Goal: Task Accomplishment & Management: Manage account settings

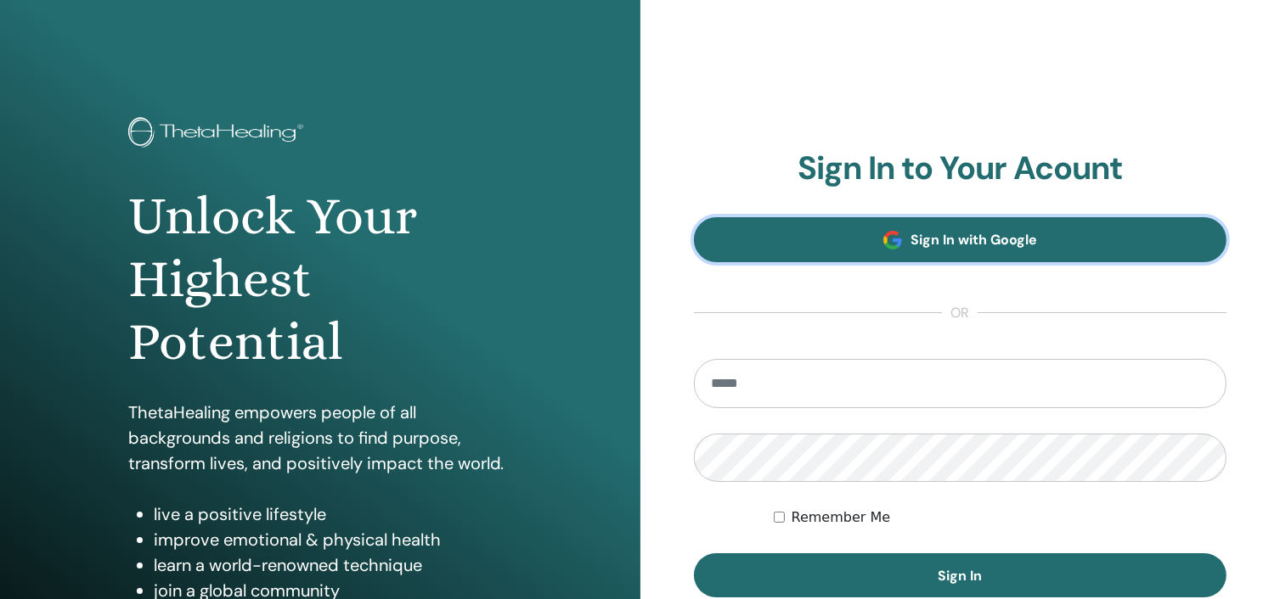
click at [891, 250] on link "Sign In with Google" at bounding box center [960, 239] width 533 height 45
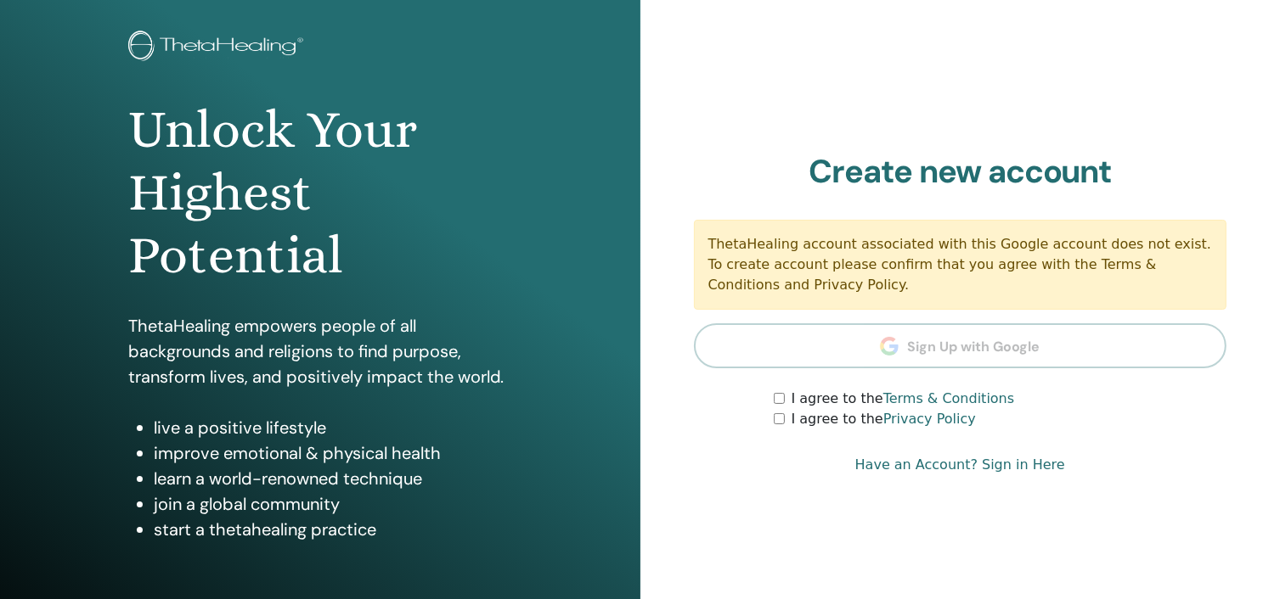
scroll to position [45, 0]
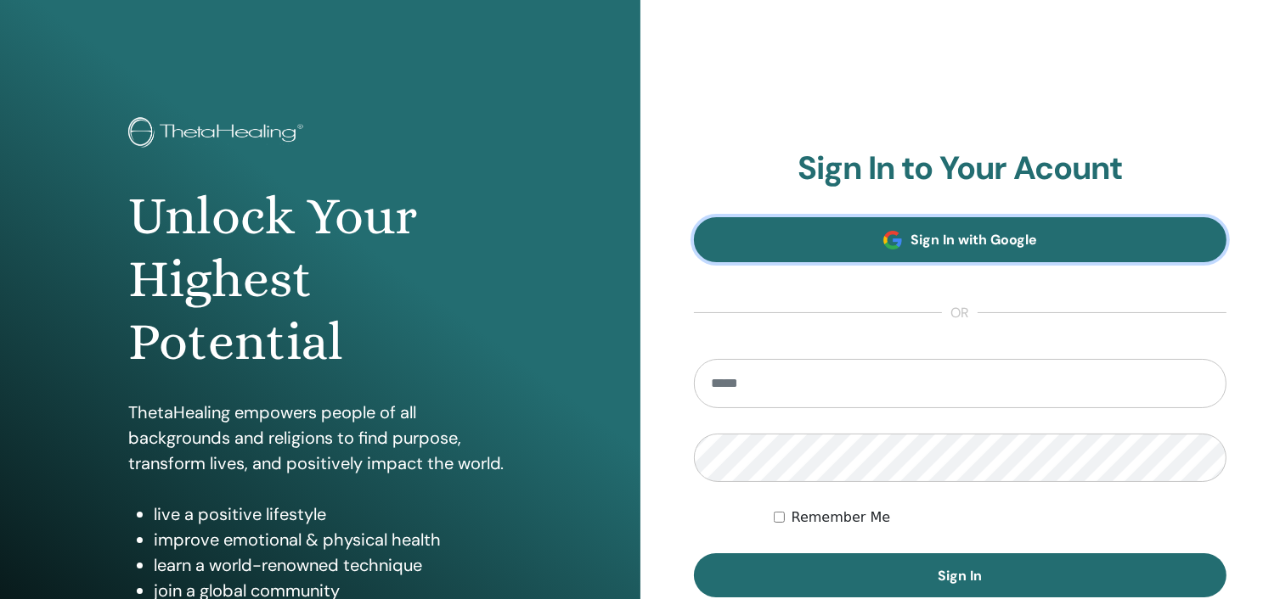
click at [871, 240] on link "Sign In with Google" at bounding box center [960, 239] width 533 height 45
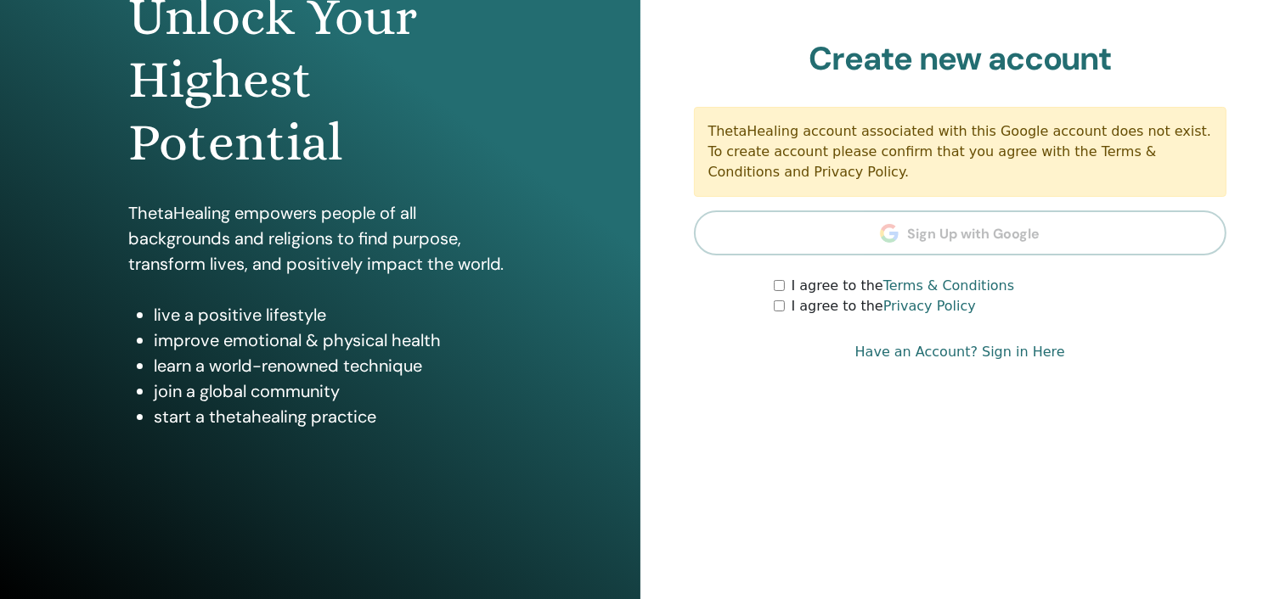
scroll to position [215, 0]
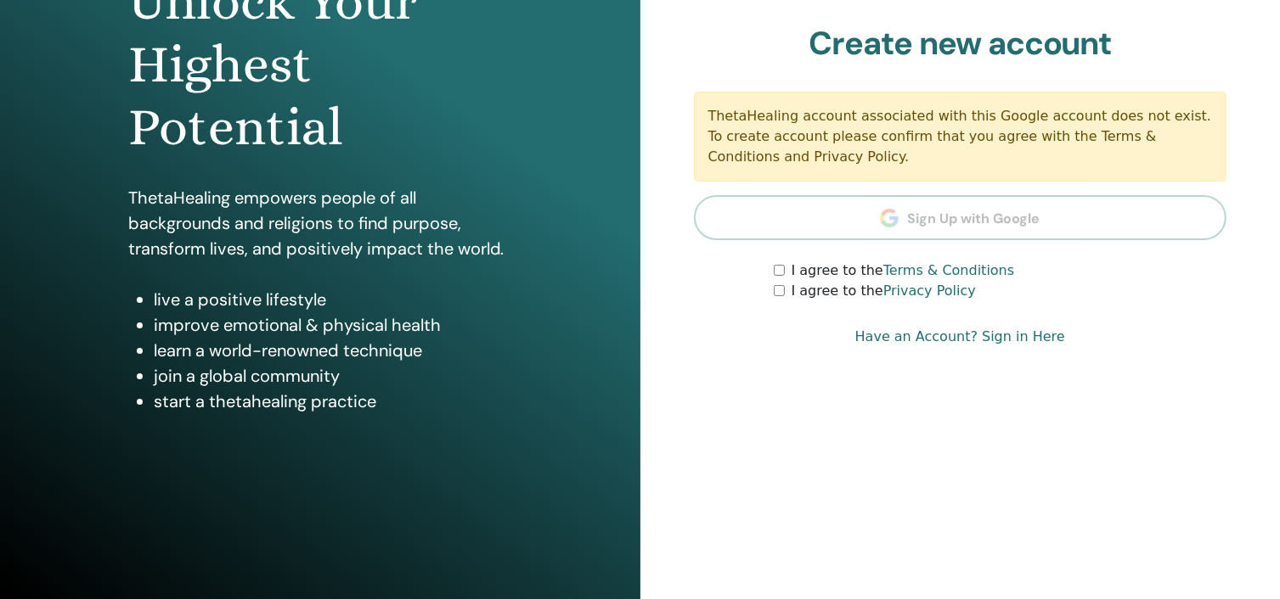
click at [798, 217] on section "Create new account ThetaHealing account associated with this Google account doe…" at bounding box center [960, 164] width 533 height 278
